Goal: Information Seeking & Learning: Learn about a topic

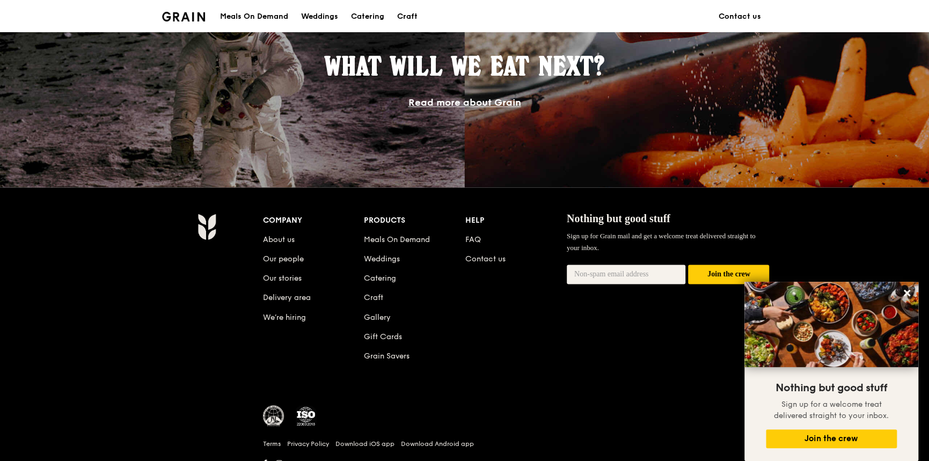
scroll to position [1000, 0]
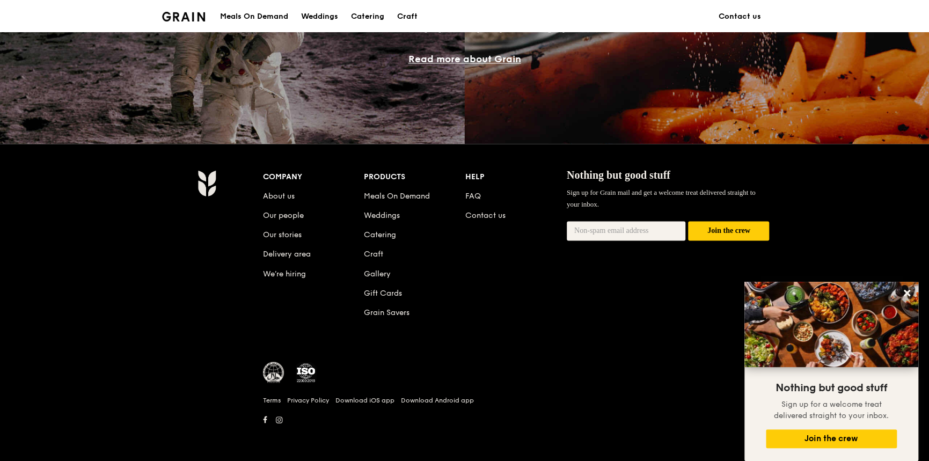
drag, startPoint x: 418, startPoint y: 77, endPoint x: 444, endPoint y: 94, distance: 30.9
drag, startPoint x: 444, startPoint y: 94, endPoint x: 500, endPoint y: 48, distance: 72.7
click at [500, 46] on div "What will we eat next? Read more about Grain" at bounding box center [464, 36] width 483 height 60
click at [502, 54] on link "Read more about Grain" at bounding box center [464, 59] width 113 height 12
click at [289, 194] on link "About us" at bounding box center [279, 196] width 32 height 9
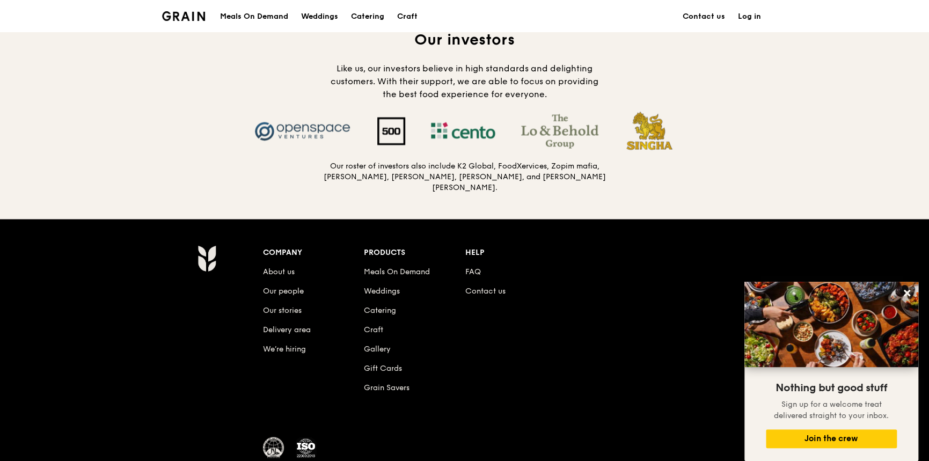
scroll to position [1073, 0]
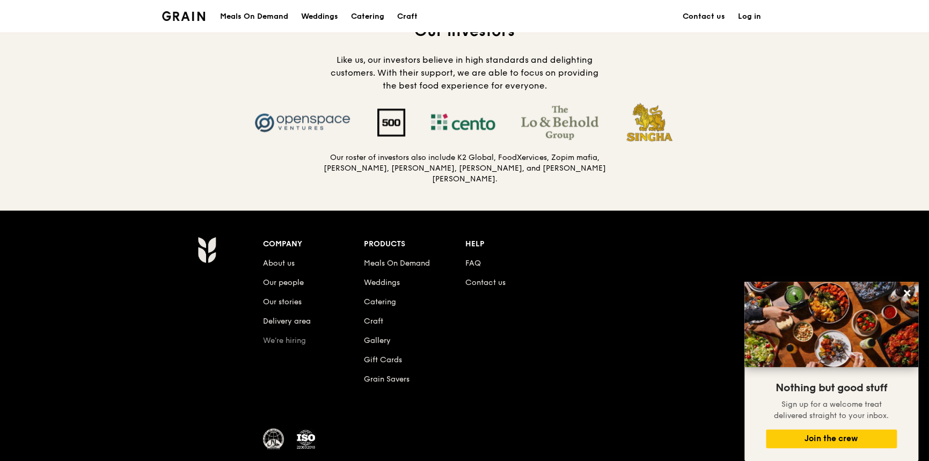
click at [290, 337] on link "We’re hiring" at bounding box center [284, 339] width 43 height 9
click at [291, 261] on link "About us" at bounding box center [279, 262] width 32 height 9
click at [281, 260] on link "About us" at bounding box center [279, 262] width 32 height 9
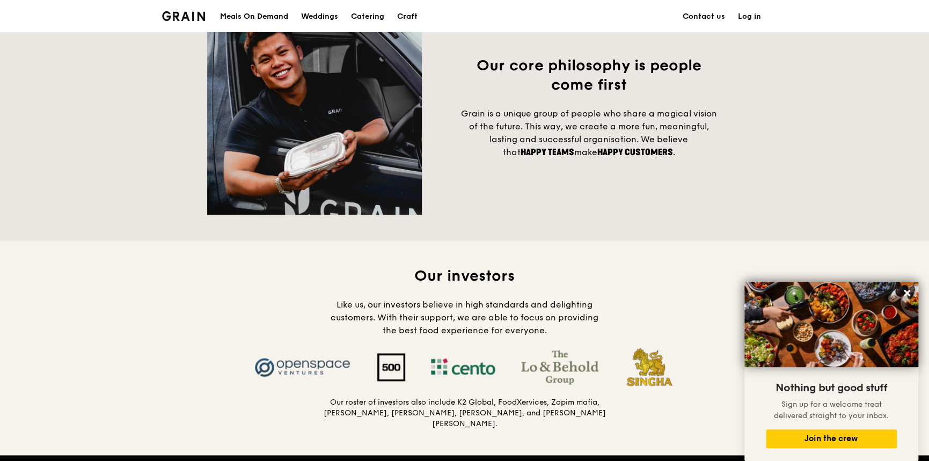
scroll to position [751, 0]
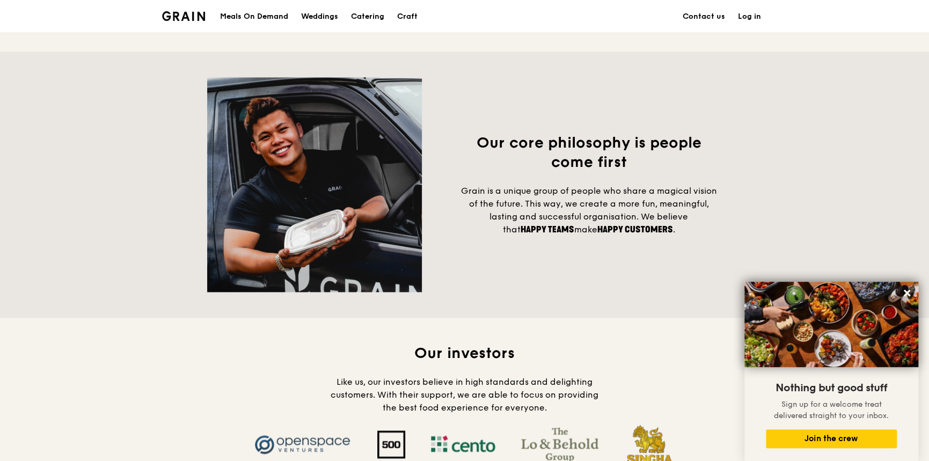
click at [270, 15] on div "Meals On Demand" at bounding box center [254, 17] width 68 height 32
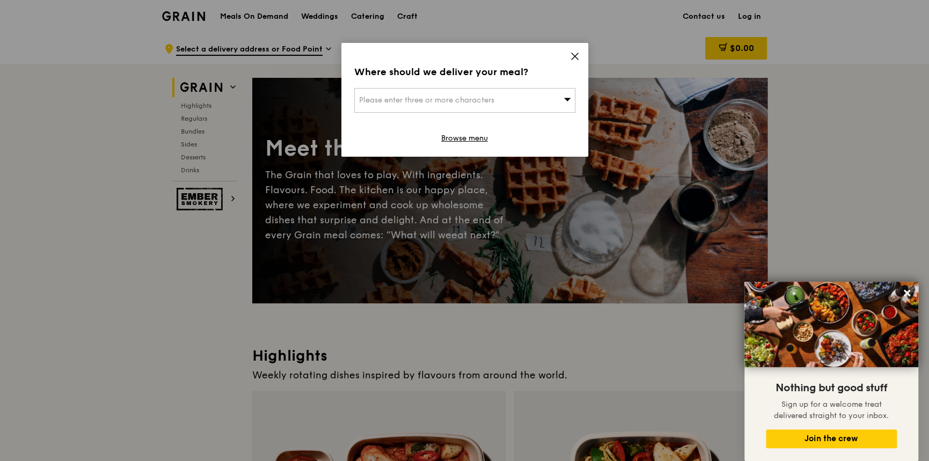
click at [575, 56] on icon at bounding box center [574, 56] width 6 height 6
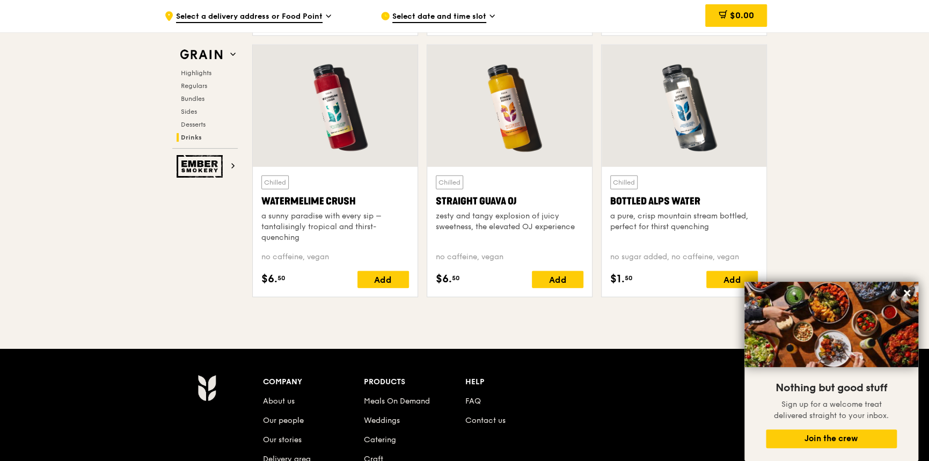
scroll to position [4330, 0]
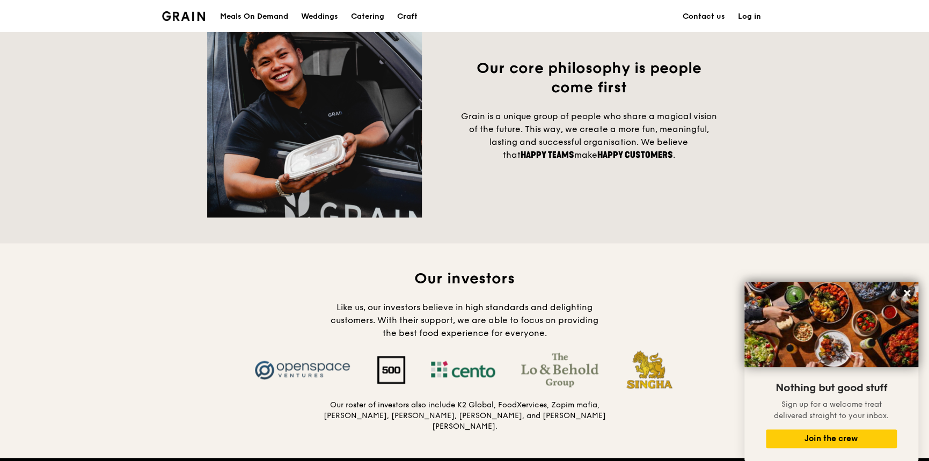
scroll to position [966, 0]
